Goal: Transaction & Acquisition: Purchase product/service

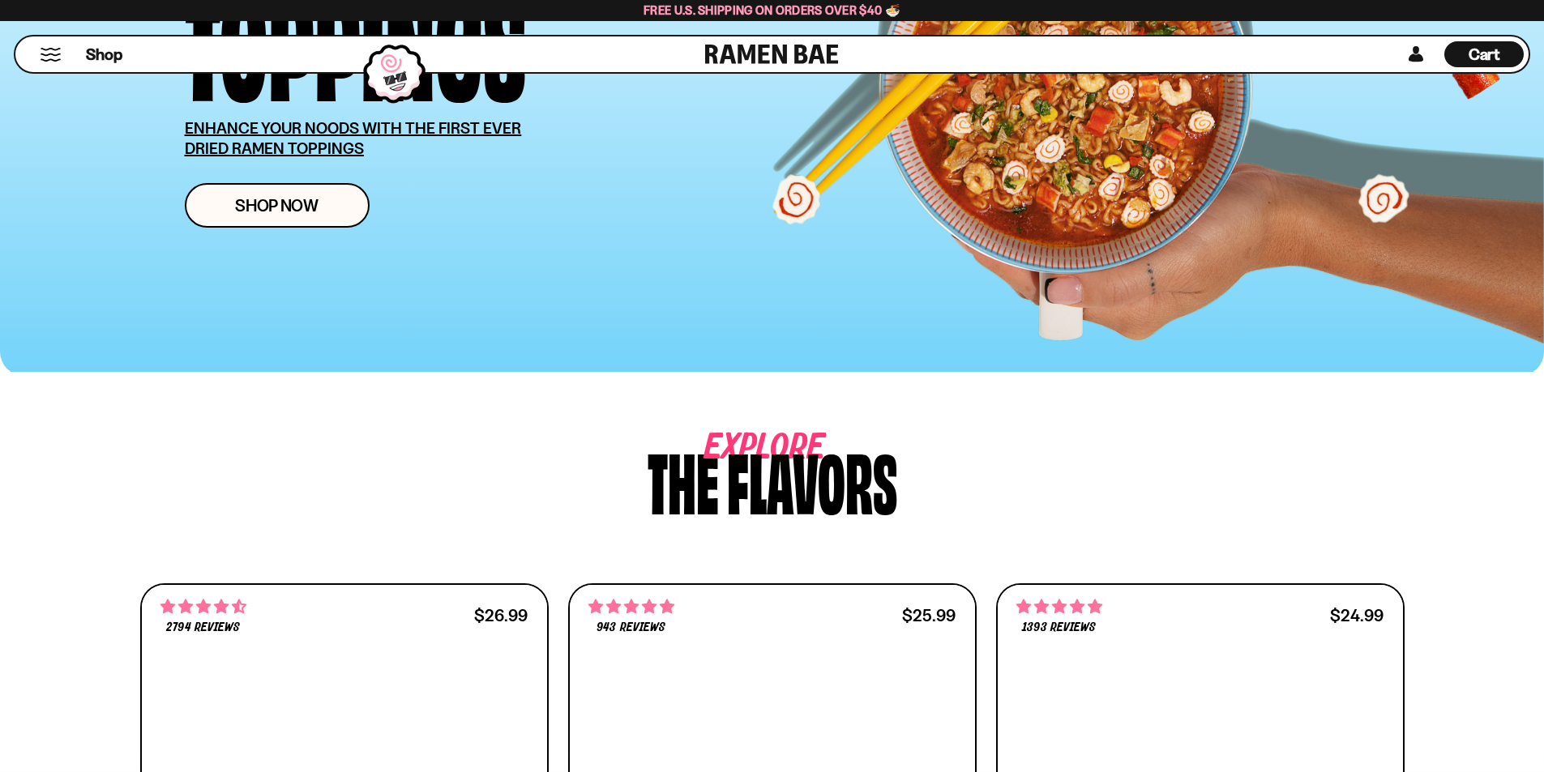
scroll to position [324, 0]
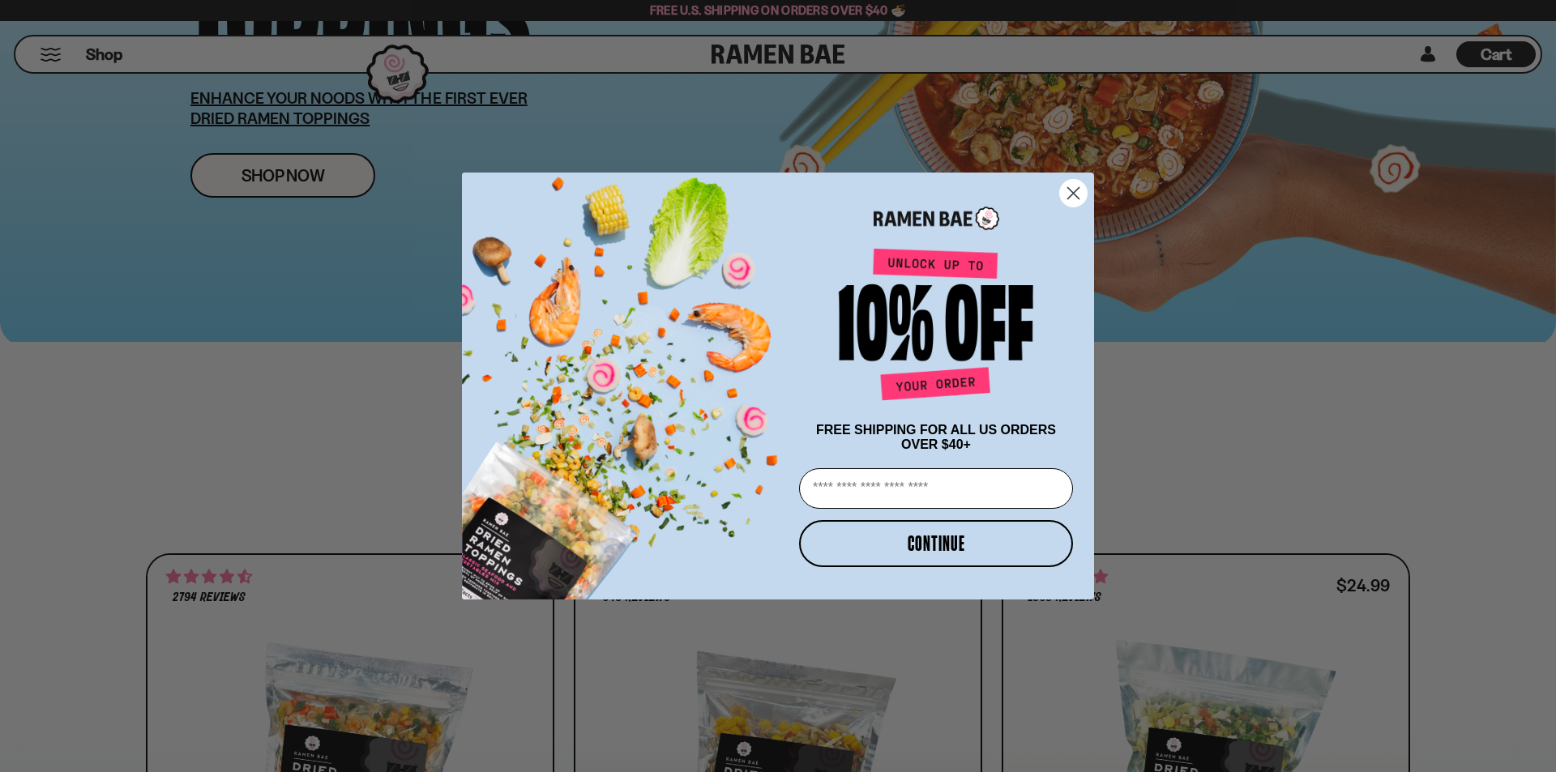
click at [1078, 182] on circle "Close dialog" at bounding box center [1073, 193] width 27 height 27
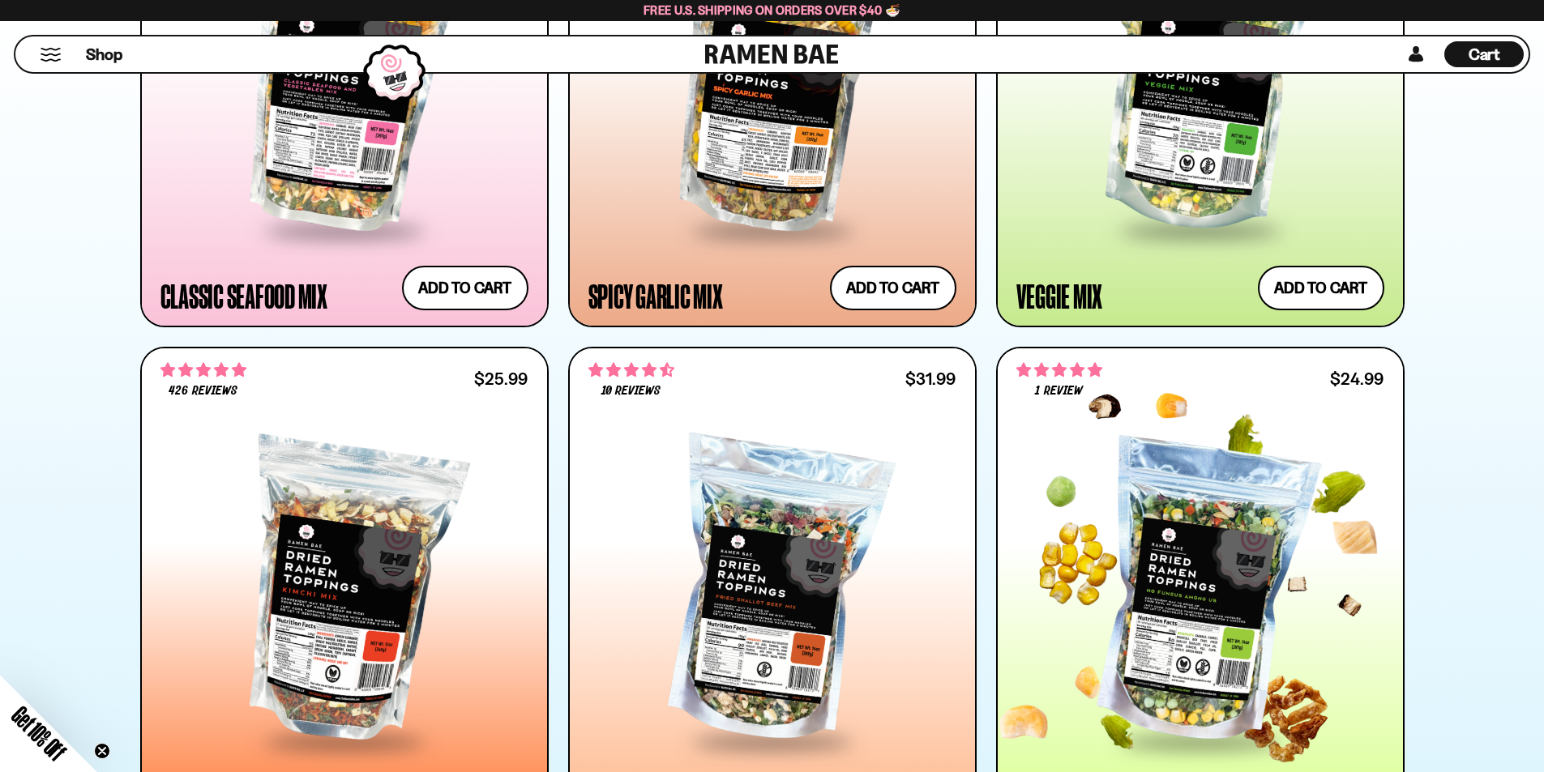
scroll to position [891, 0]
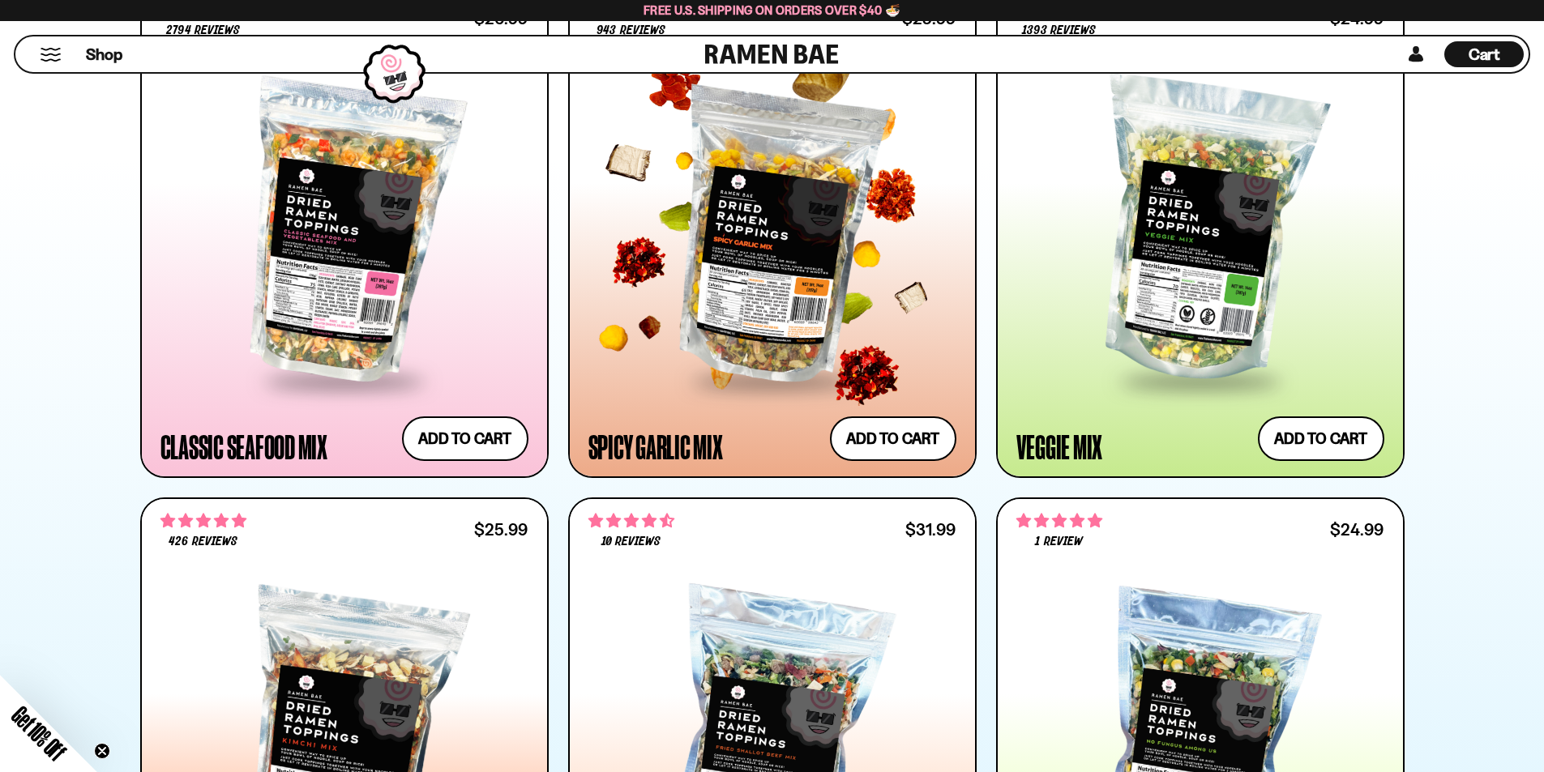
click at [764, 363] on span at bounding box center [772, 382] width 198 height 57
